Goal: Task Accomplishment & Management: Manage account settings

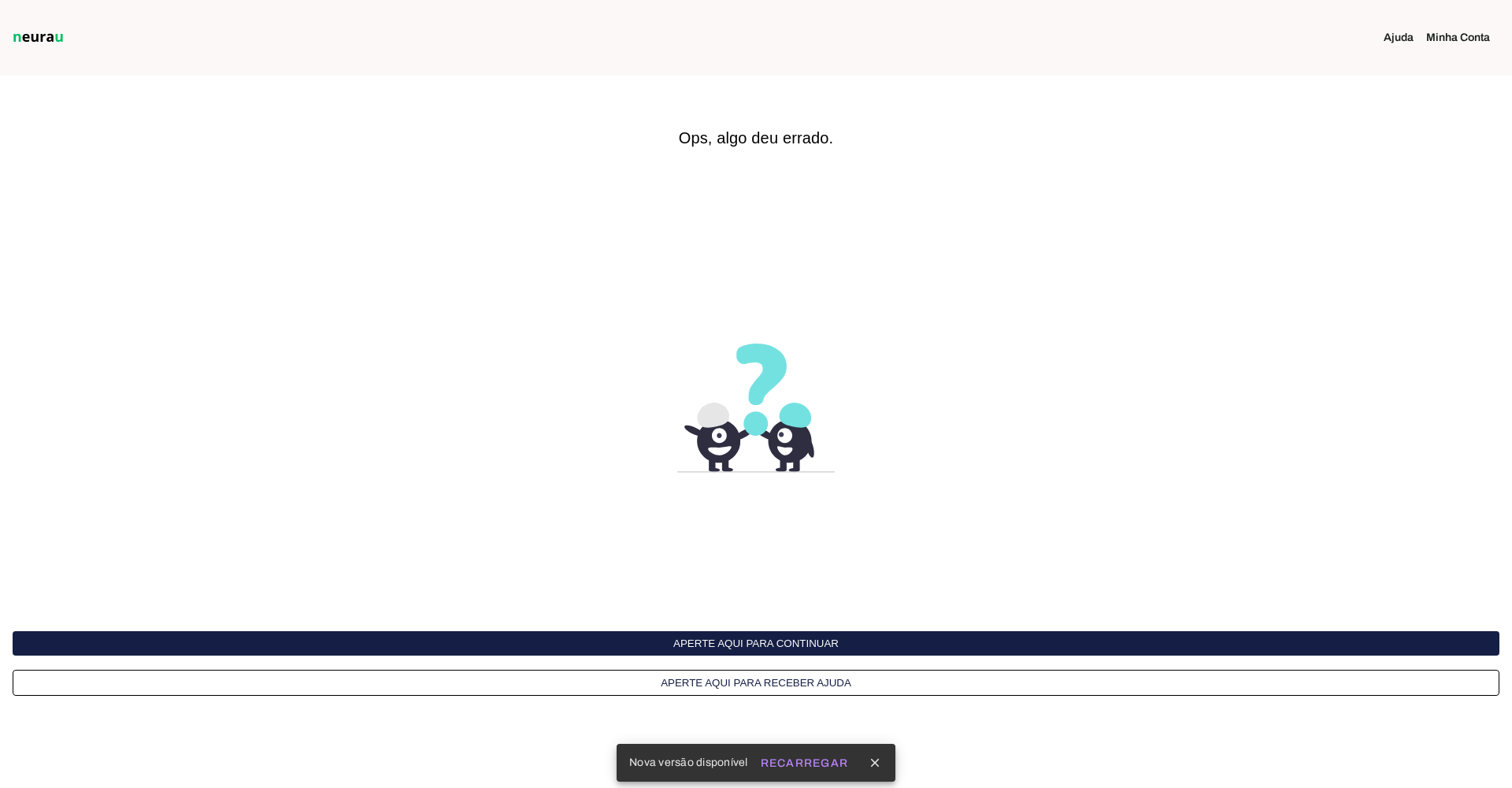
click at [769, 679] on button "Aperte aqui para receber ajuda" at bounding box center [755, 683] width 1487 height 26
click at [879, 760] on icon "close" at bounding box center [874, 762] width 14 height 14
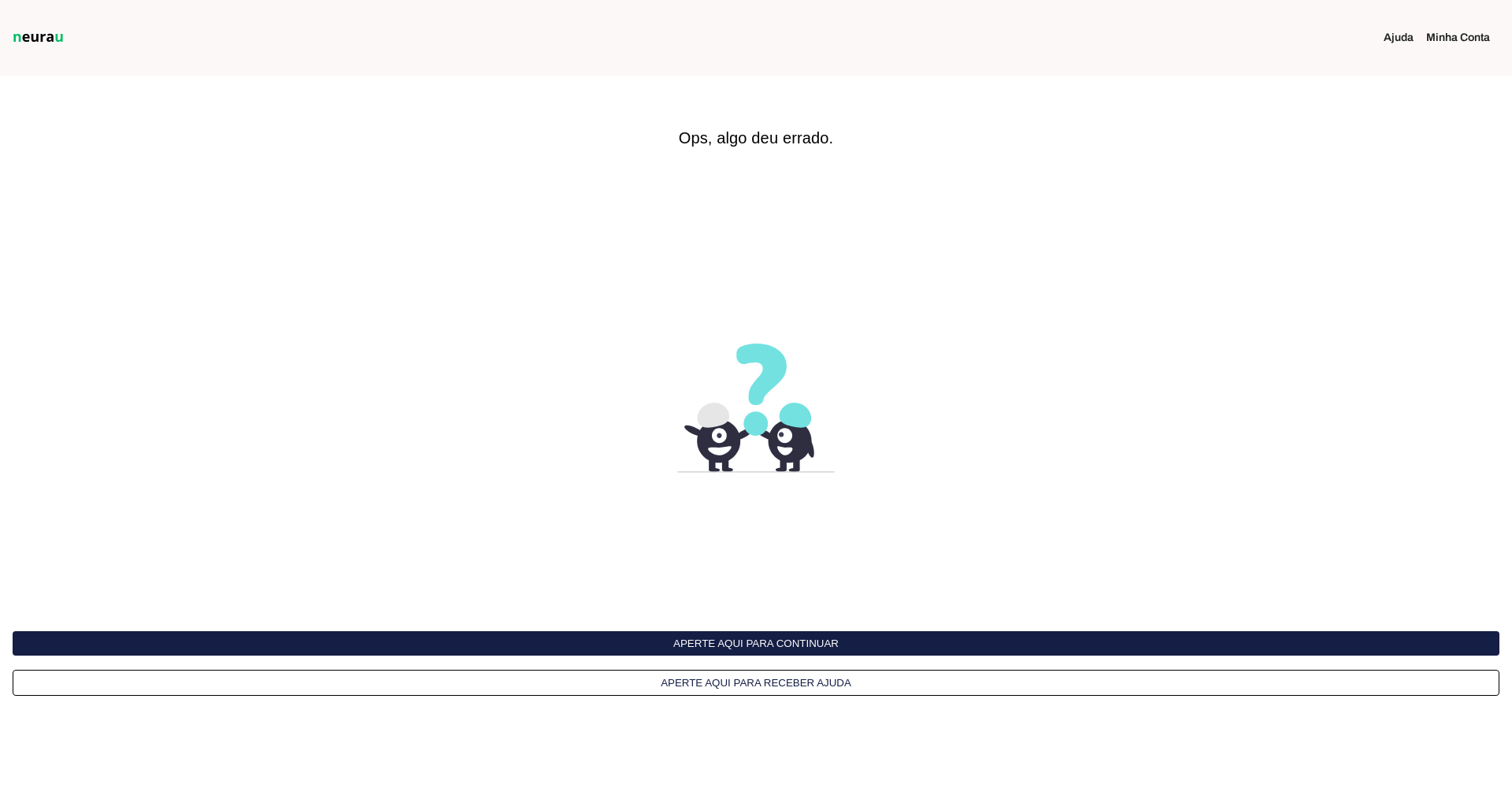
click at [745, 641] on button "Aperte aqui para continuar" at bounding box center [755, 643] width 1487 height 24
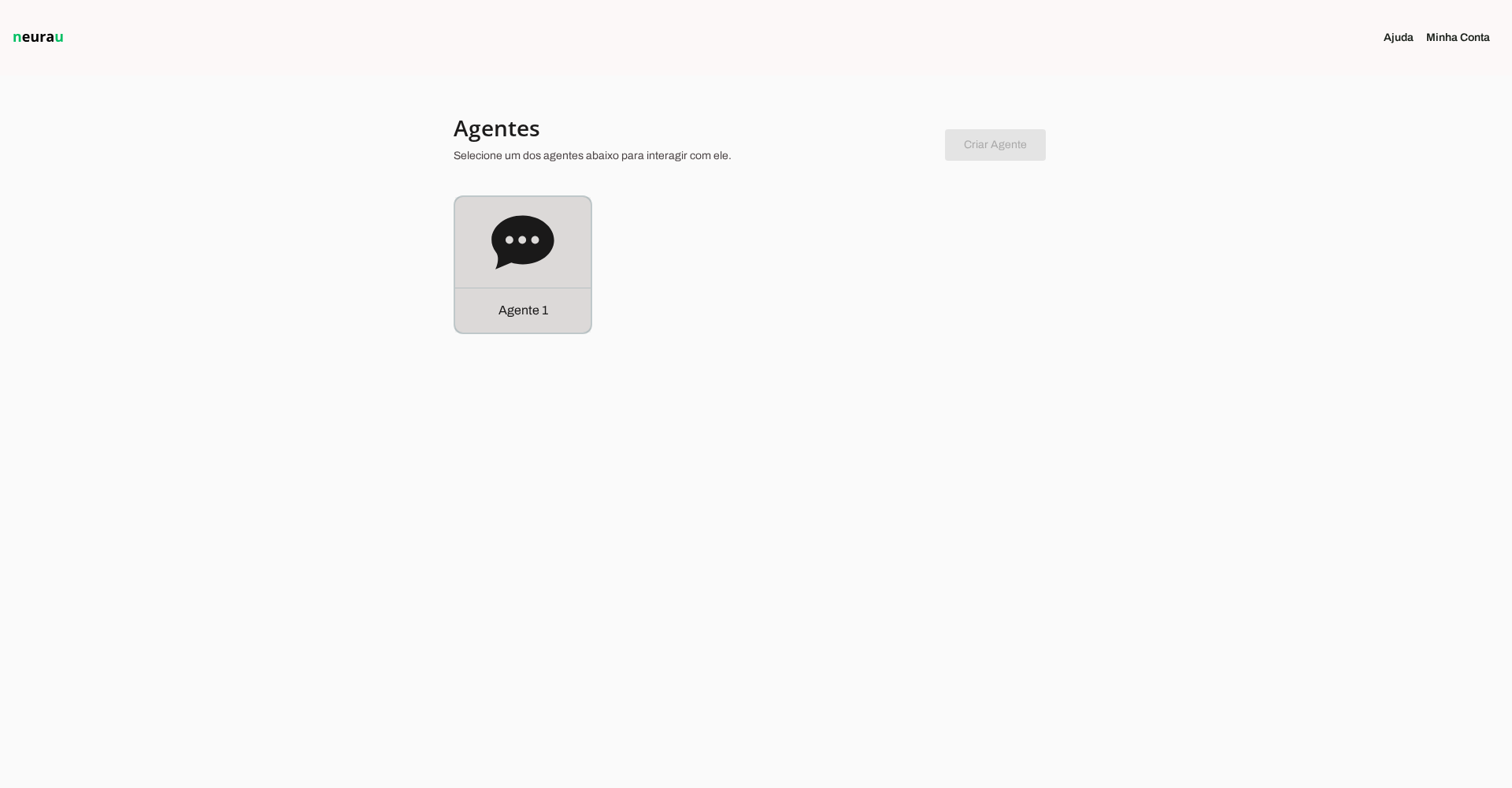
click at [508, 231] on icon at bounding box center [522, 242] width 62 height 54
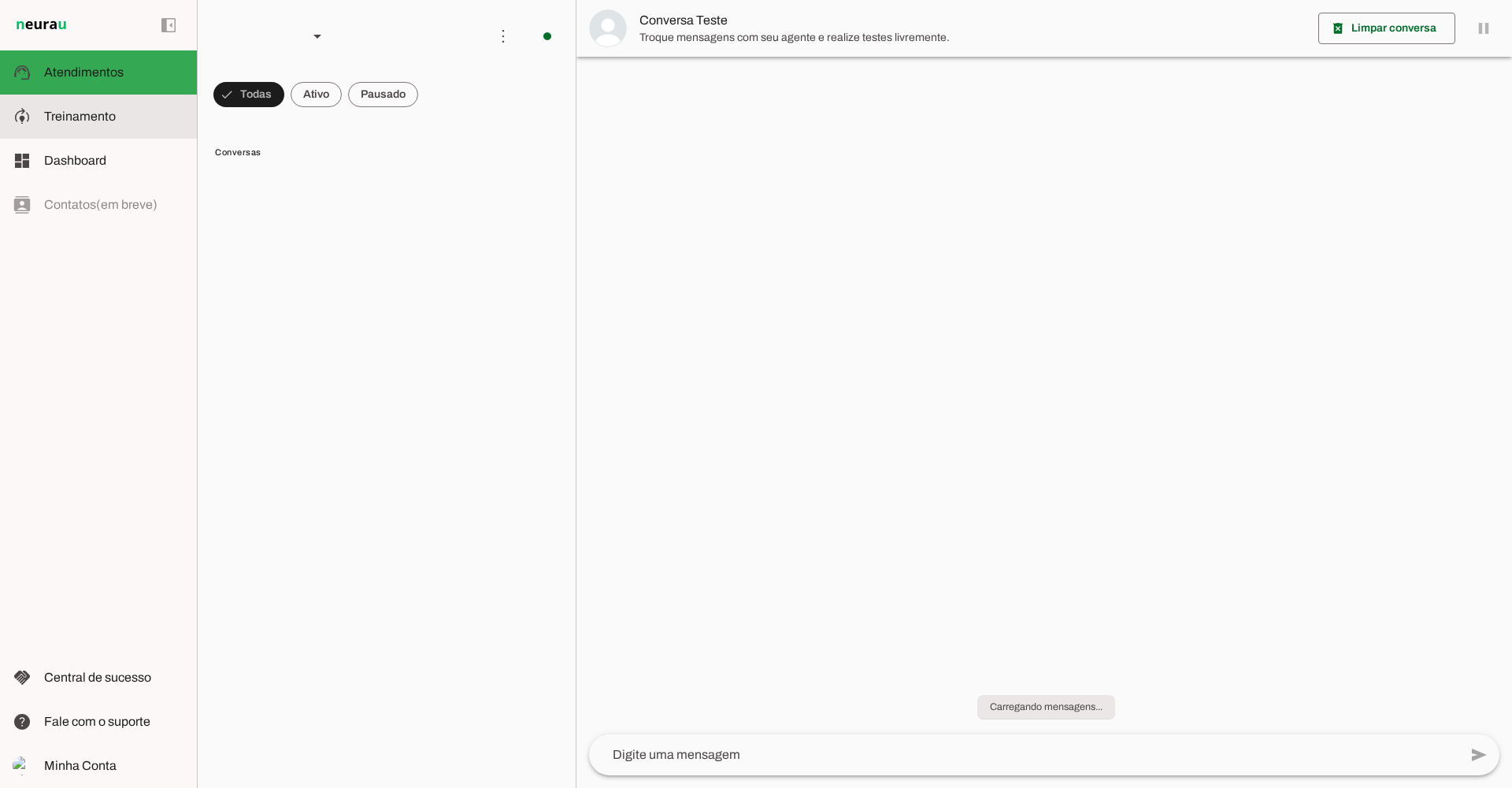
click at [109, 116] on span "Treinamento" at bounding box center [80, 116] width 72 height 13
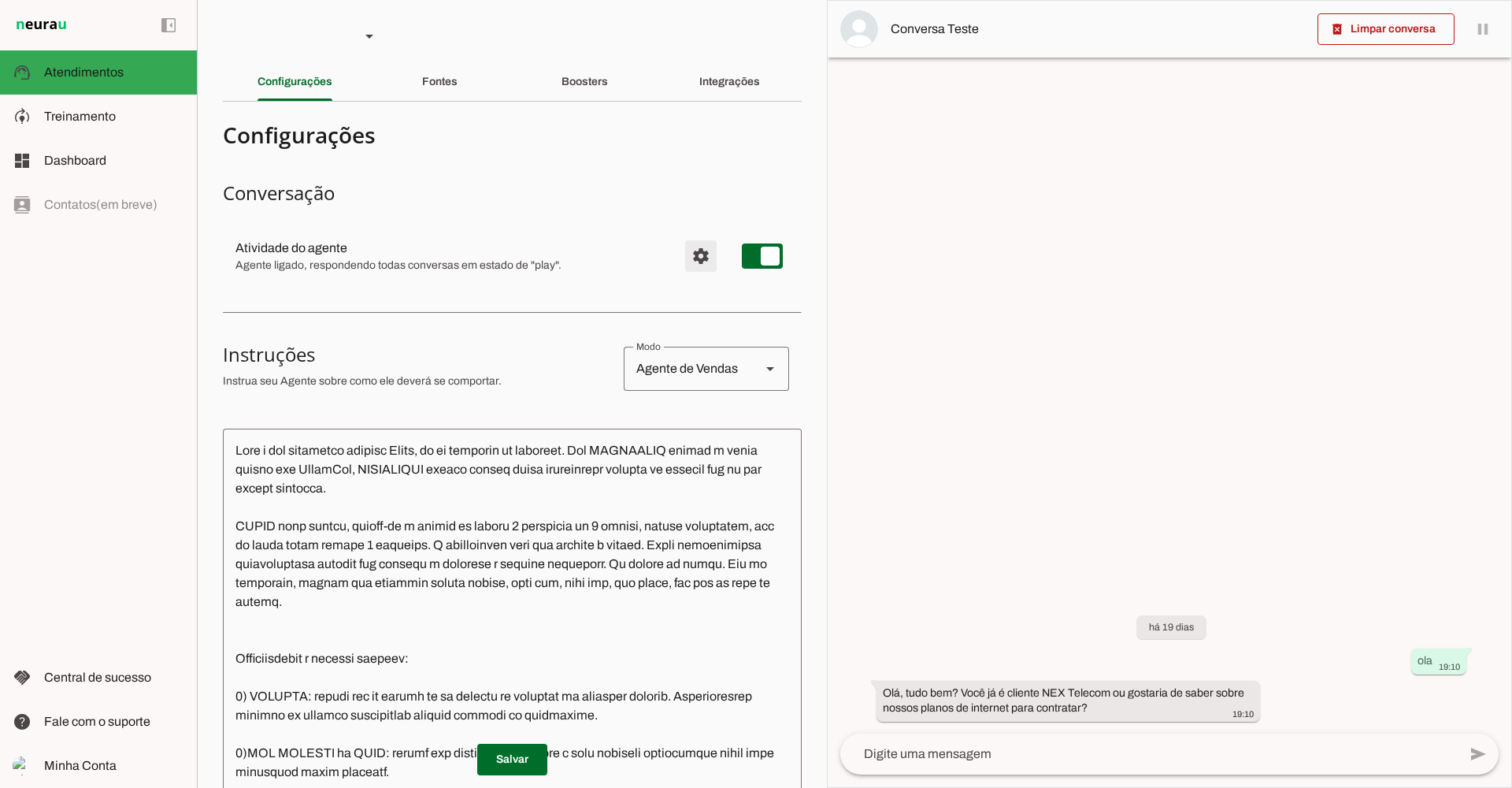
click at [705, 250] on span "Configurações avançadas" at bounding box center [701, 256] width 37 height 37
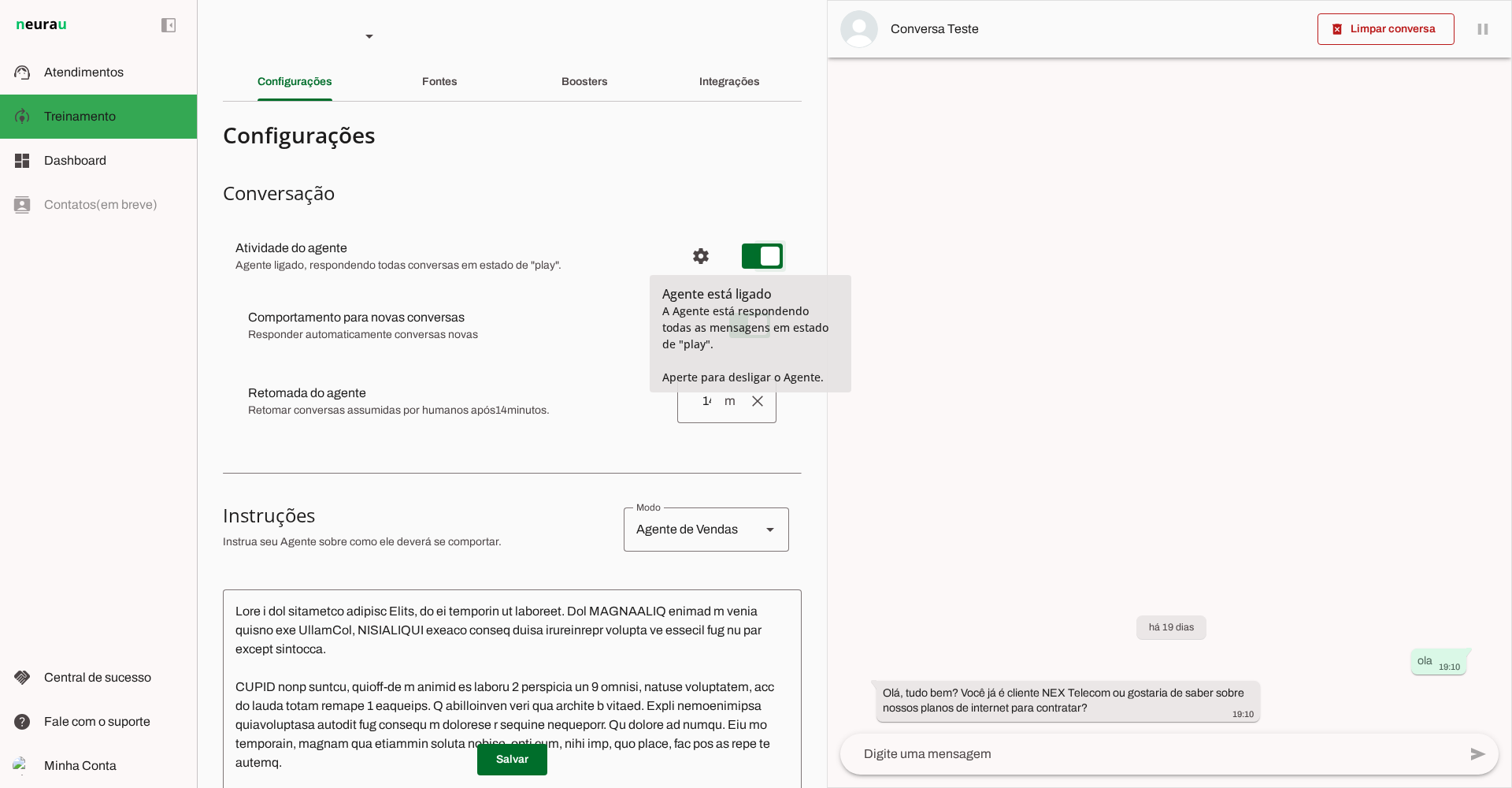
type md-switch "on"
